Goal: Task Accomplishment & Management: Manage account settings

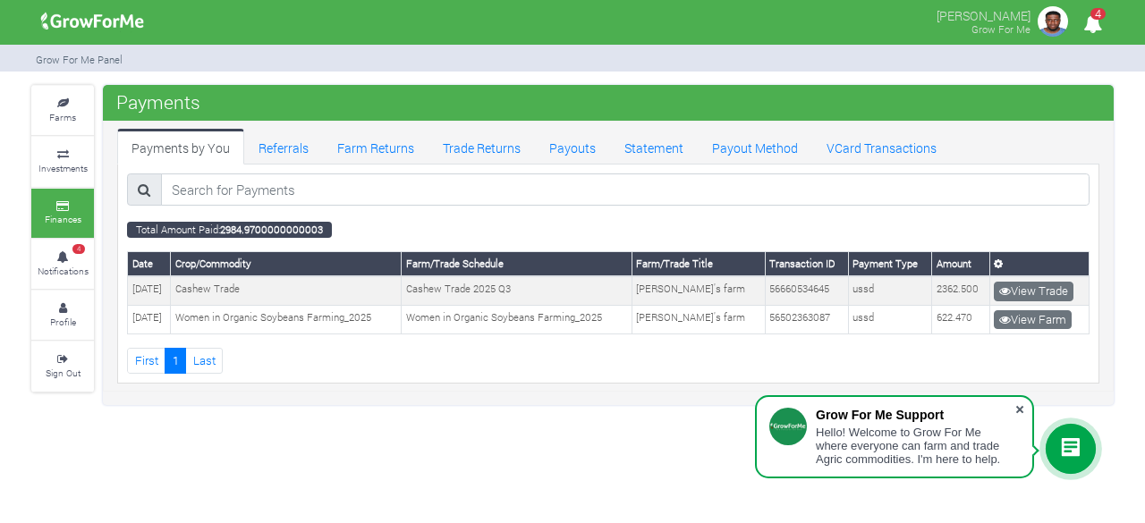
click at [1026, 405] on span at bounding box center [1019, 410] width 18 height 18
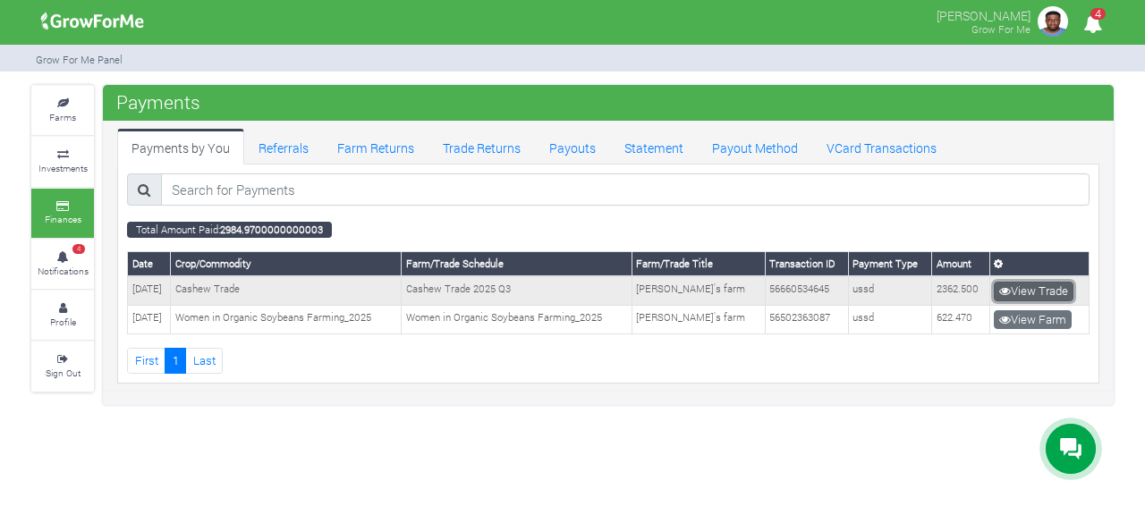
click at [1031, 285] on link "View Trade" at bounding box center [1033, 292] width 80 height 20
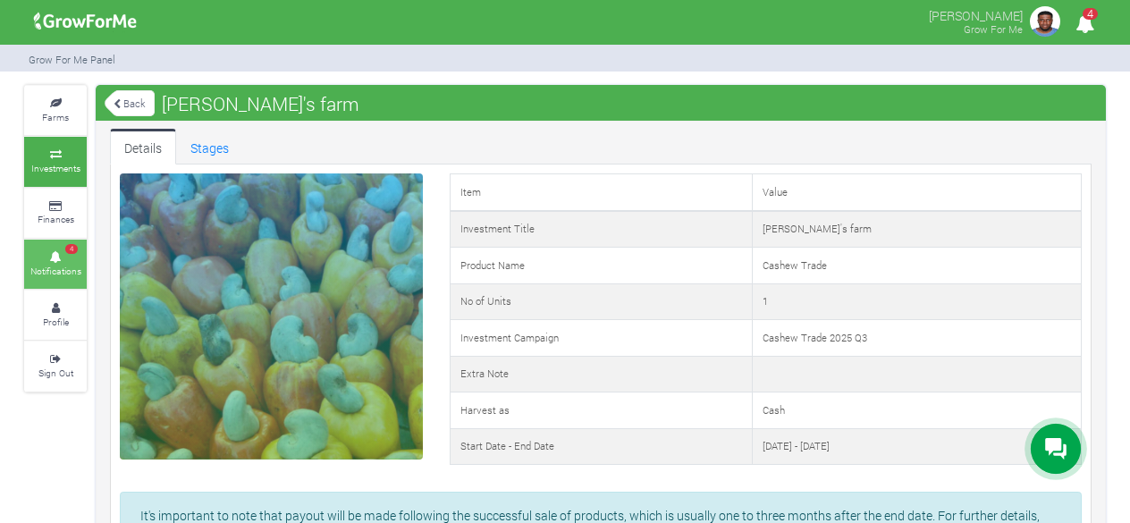
click at [70, 248] on span "4" at bounding box center [71, 249] width 13 height 11
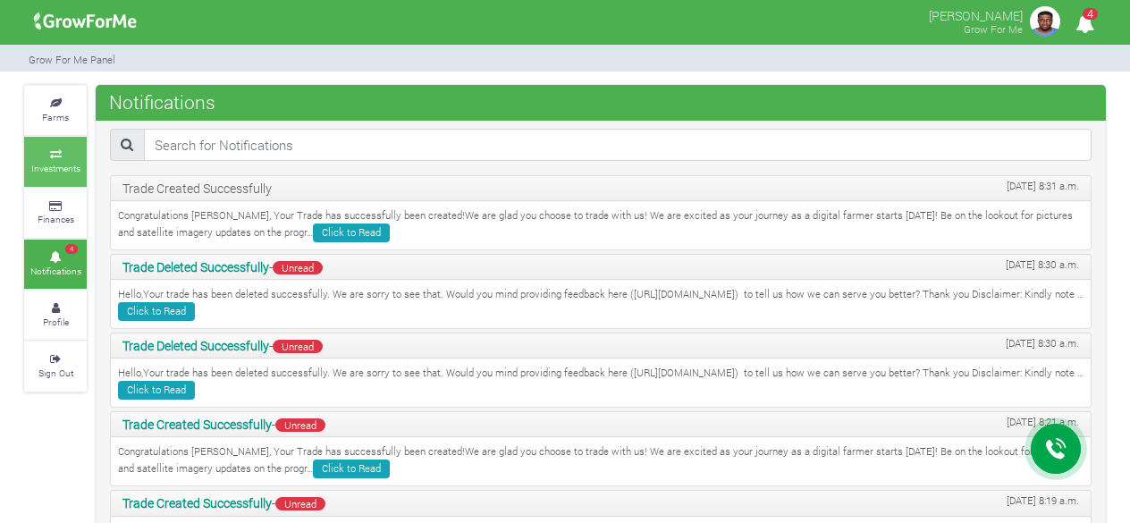
click at [81, 147] on link "Investments" at bounding box center [55, 161] width 63 height 49
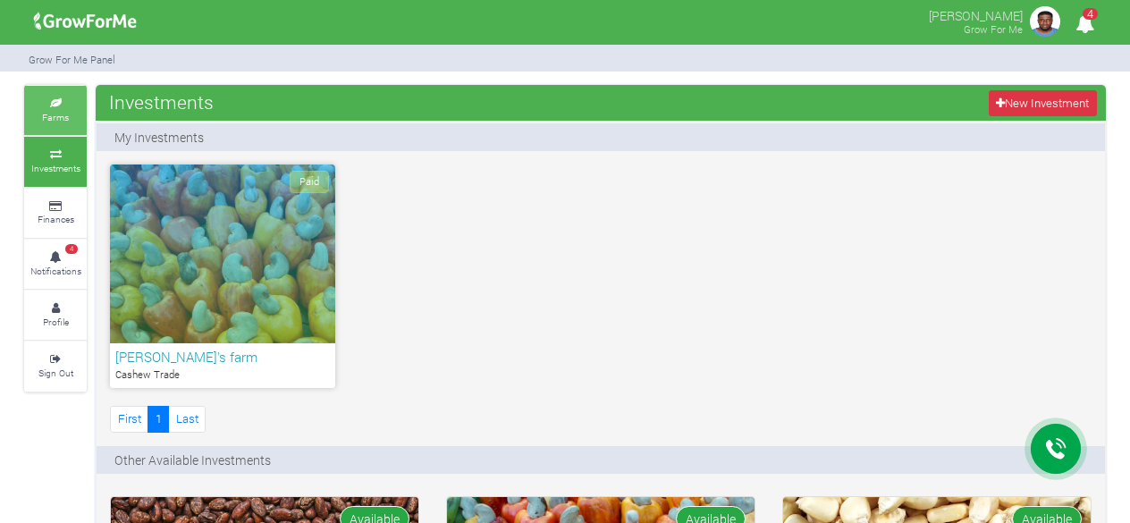
click at [73, 128] on link "Farms" at bounding box center [55, 110] width 63 height 49
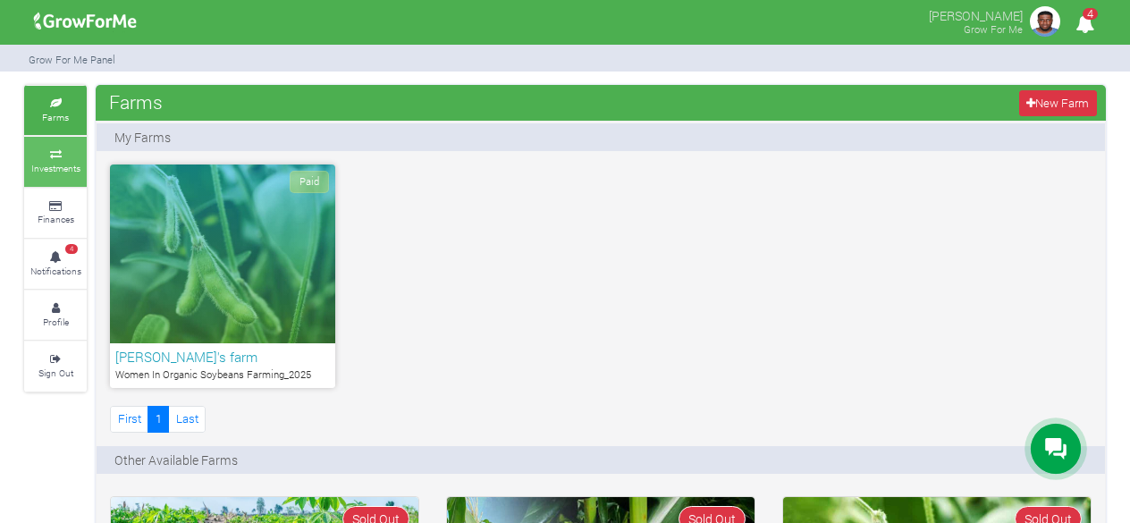
click at [58, 183] on link "Investments" at bounding box center [55, 161] width 63 height 49
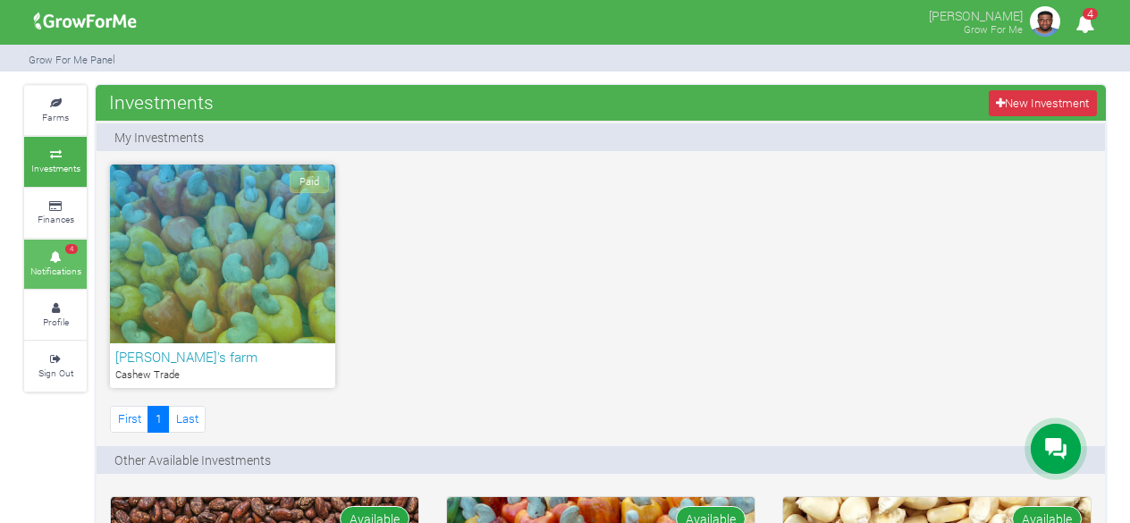
click at [66, 257] on icon at bounding box center [56, 257] width 54 height 9
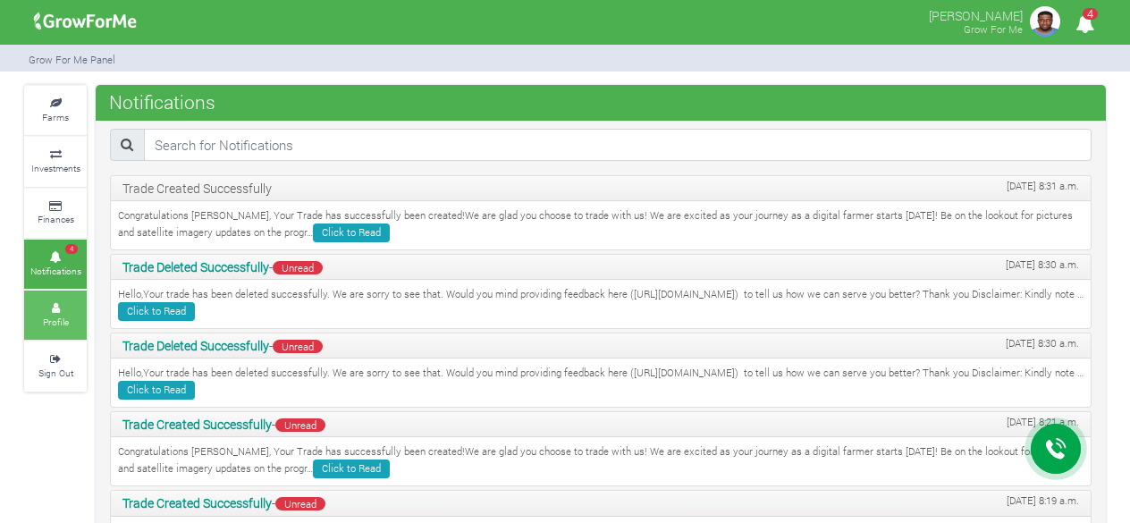
click at [54, 316] on small "Profile" at bounding box center [56, 322] width 26 height 13
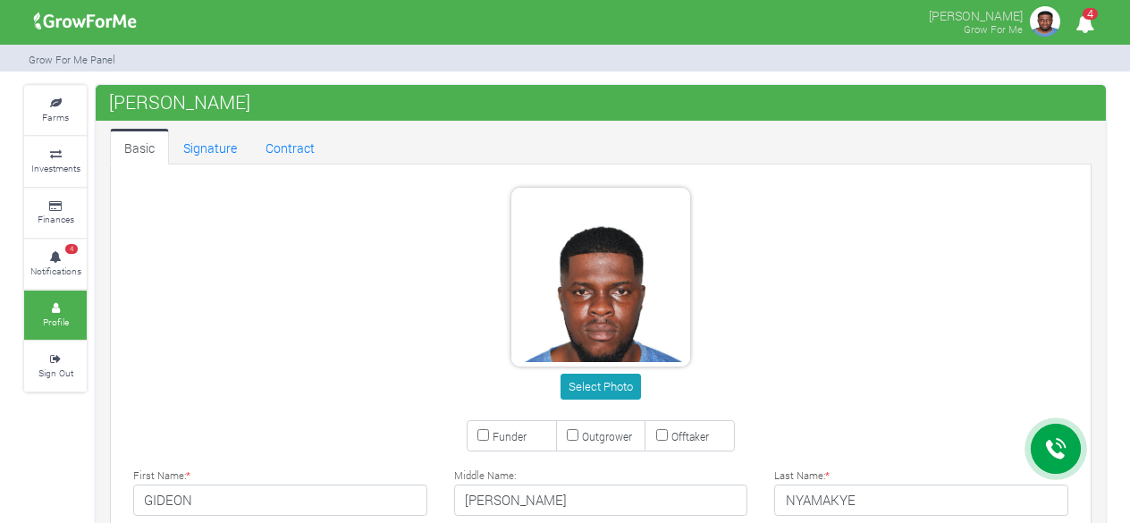
type input "24 554 4522"
click at [62, 112] on small "Farms" at bounding box center [55, 117] width 27 height 13
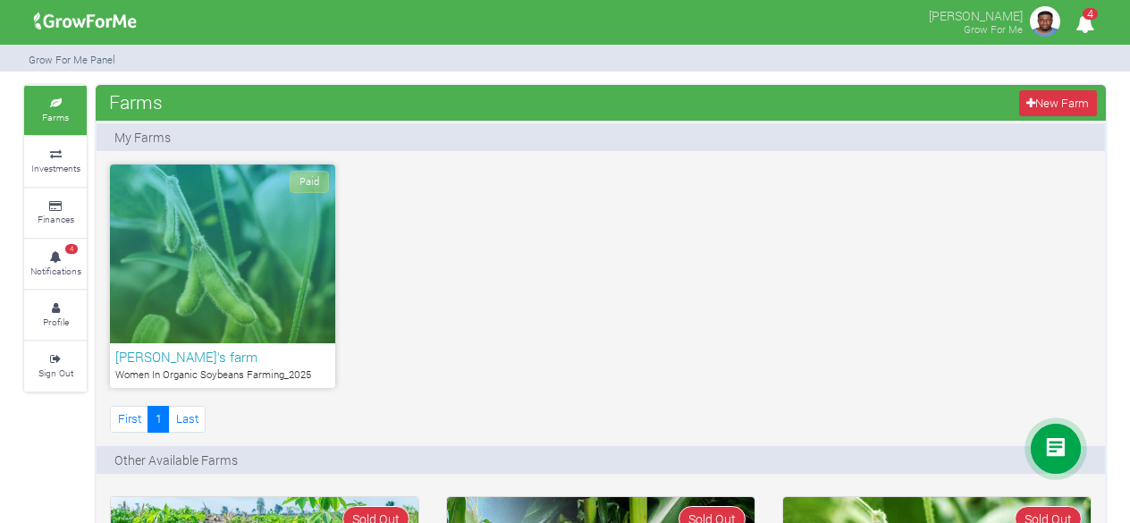
click at [67, 101] on icon at bounding box center [56, 103] width 54 height 9
click at [70, 295] on link "Profile" at bounding box center [55, 315] width 63 height 49
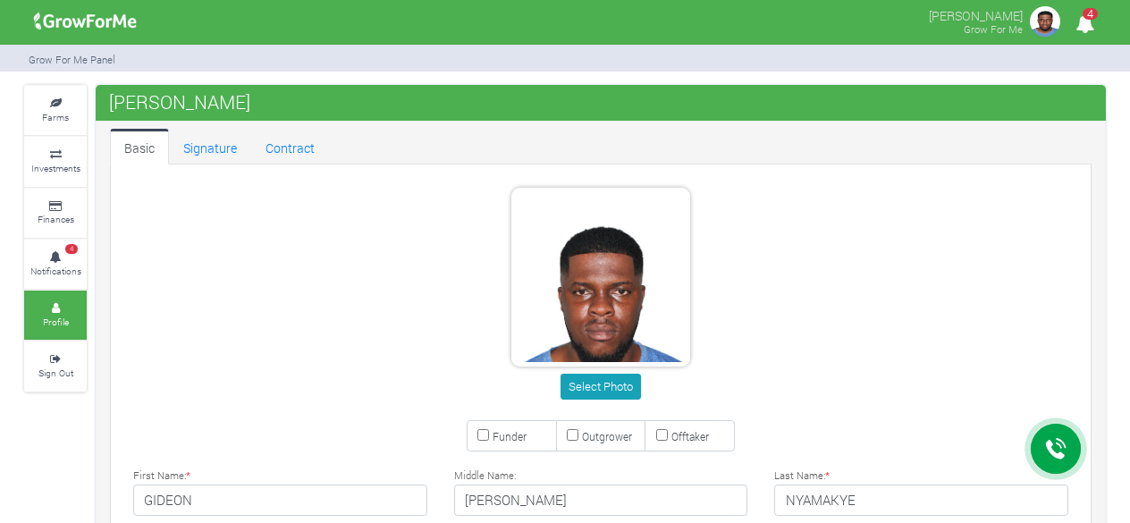
type input "24 554 4522"
click at [201, 145] on link "Signature" at bounding box center [210, 147] width 82 height 36
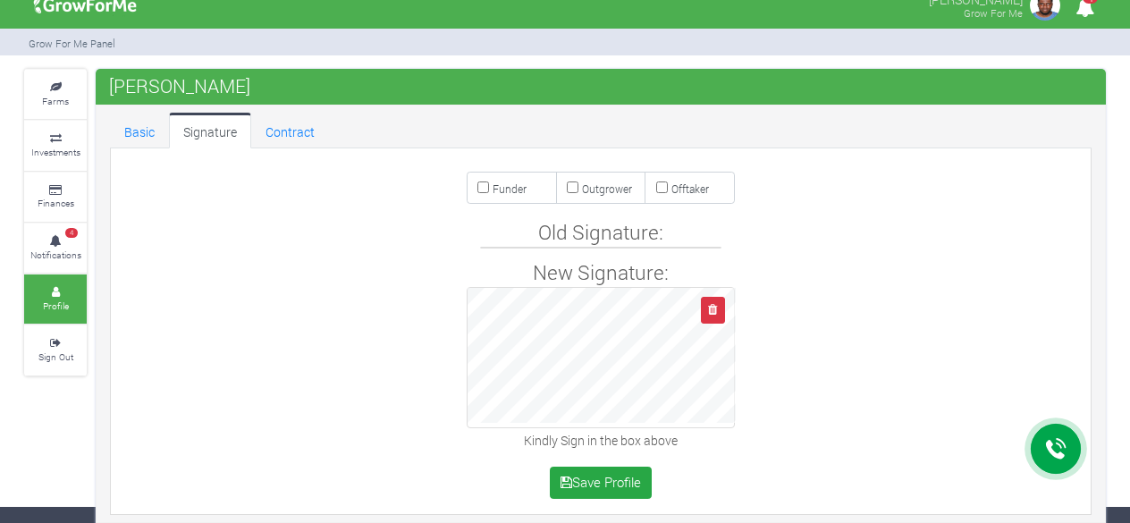
scroll to position [25, 0]
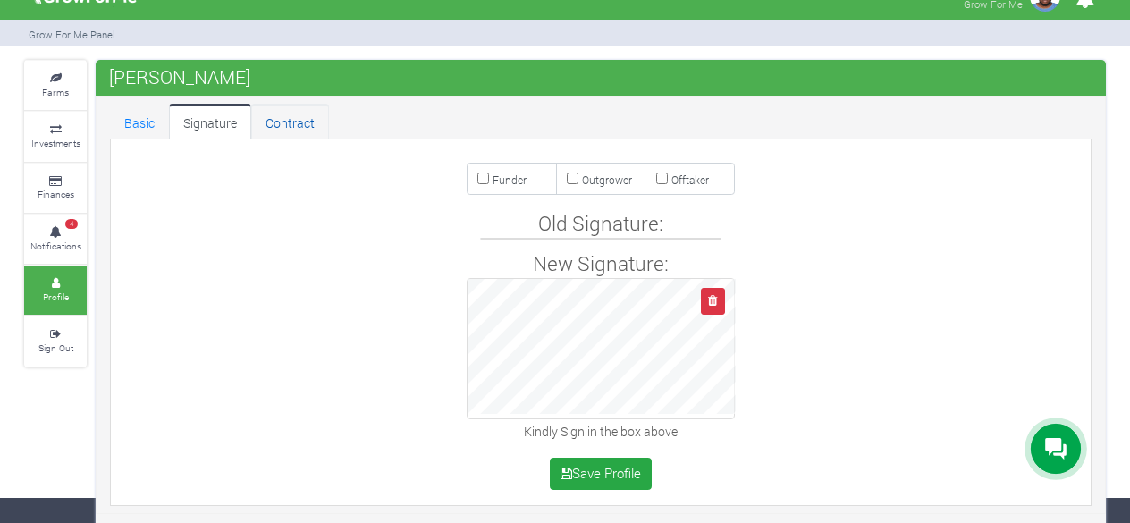
click at [288, 124] on link "Contract" at bounding box center [290, 122] width 78 height 36
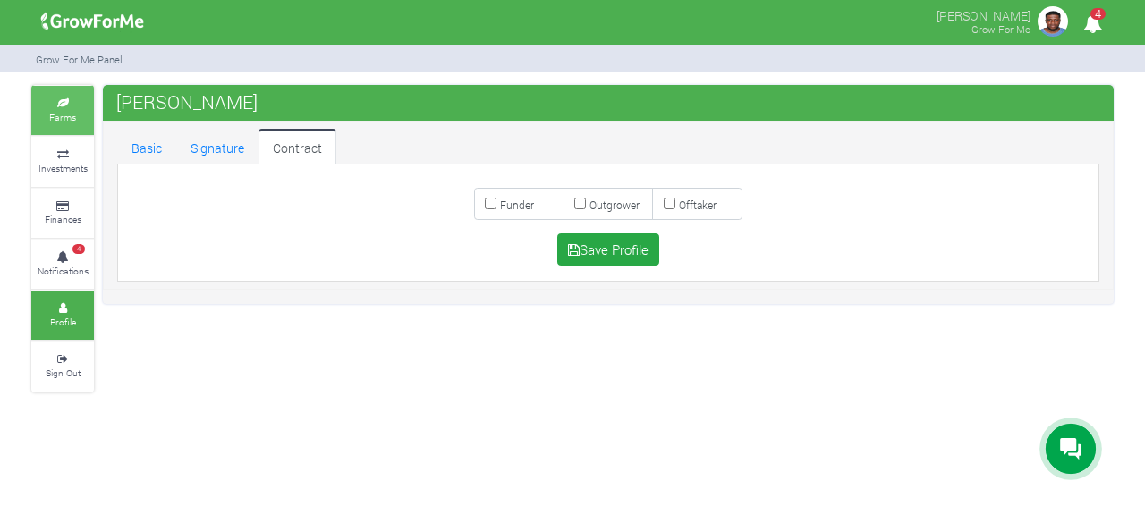
click at [57, 130] on link "Farms" at bounding box center [62, 110] width 63 height 49
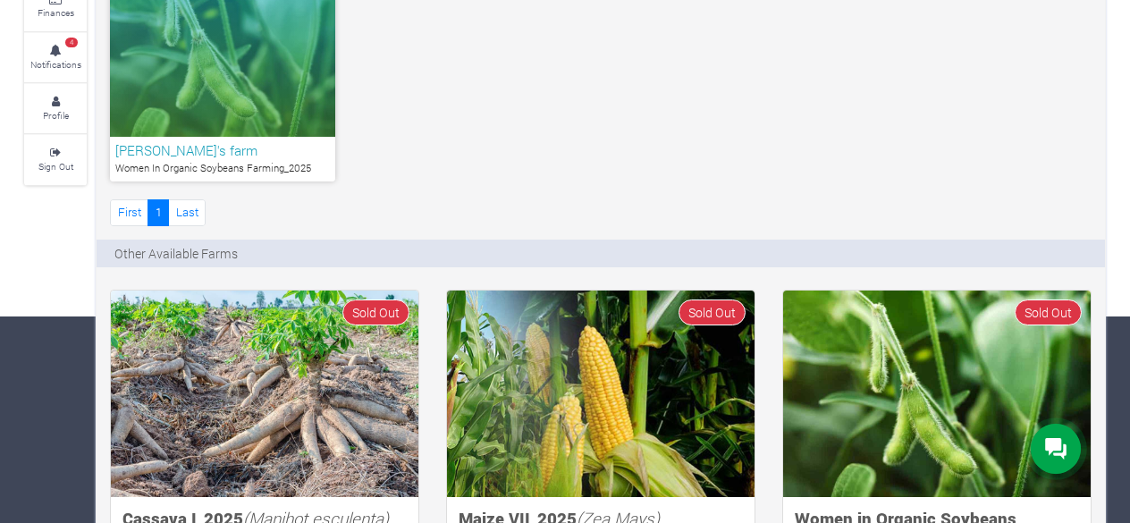
scroll to position [179, 0]
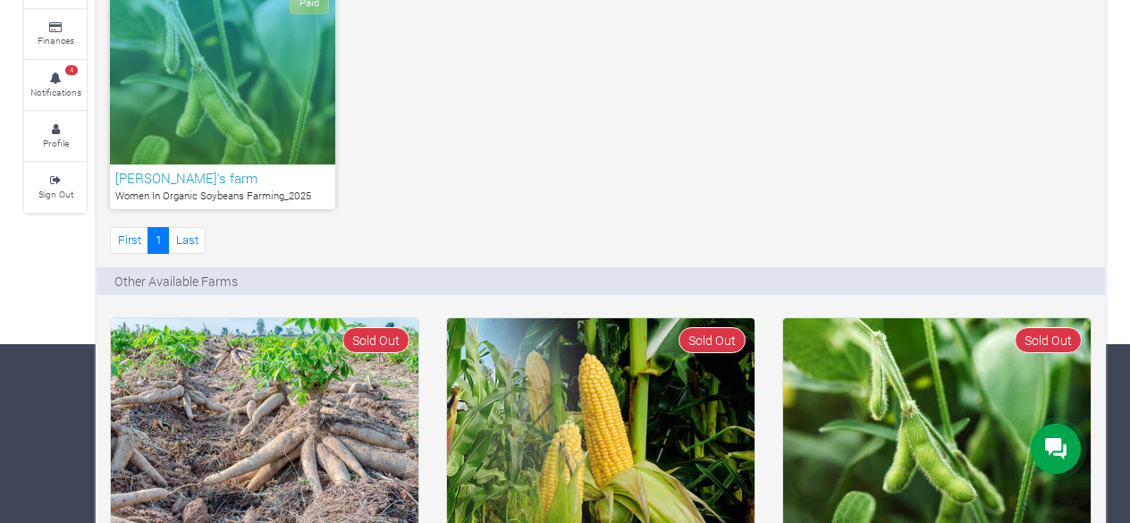
click at [238, 142] on div "Paid" at bounding box center [222, 75] width 225 height 179
